Goal: Find specific page/section

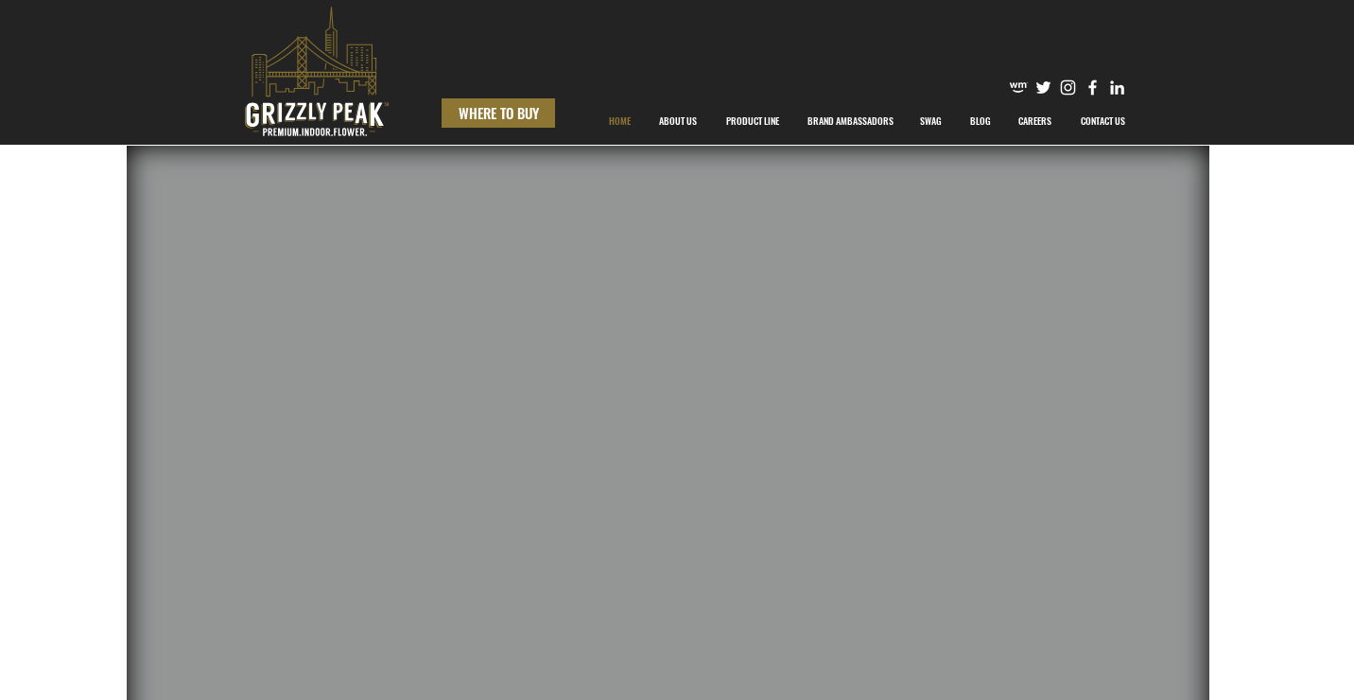
click at [529, 110] on span "WHERE TO BUY" at bounding box center [499, 113] width 80 height 20
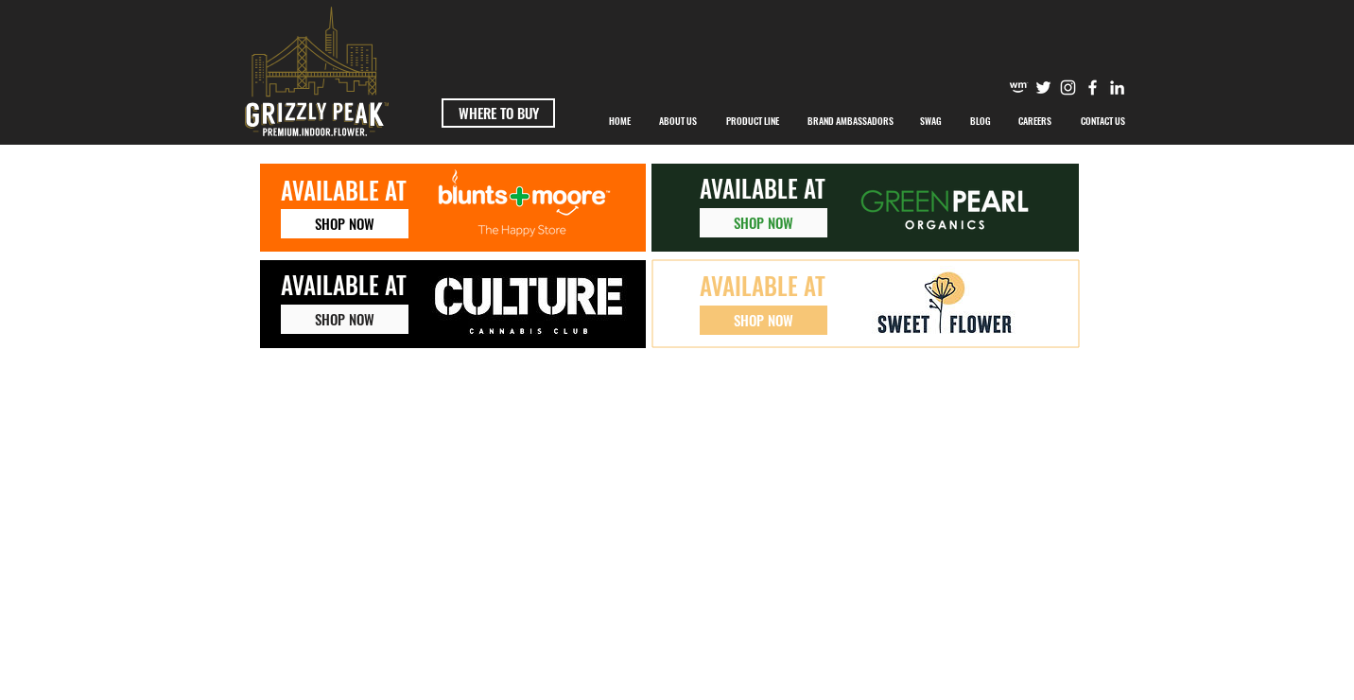
click at [325, 221] on span "SHOP NOW" at bounding box center [345, 224] width 60 height 20
click at [760, 223] on span "SHOP NOW" at bounding box center [764, 223] width 60 height 20
click at [757, 317] on span "SHOP NOW" at bounding box center [764, 320] width 60 height 20
click at [354, 325] on span "SHOP NOW" at bounding box center [345, 319] width 60 height 20
